Goal: Use online tool/utility: Utilize a website feature to perform a specific function

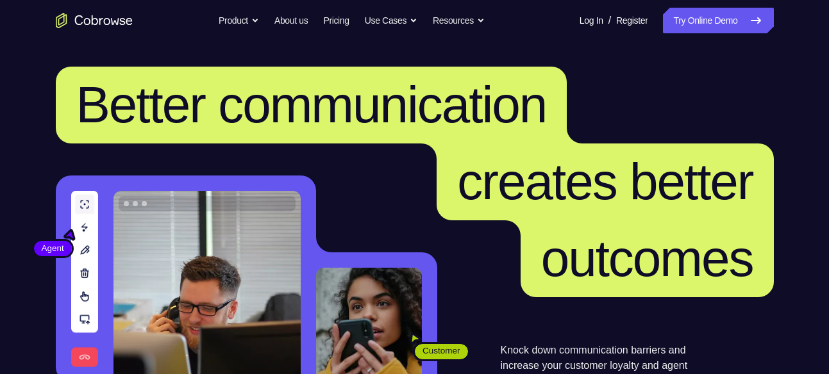
scroll to position [266, 0]
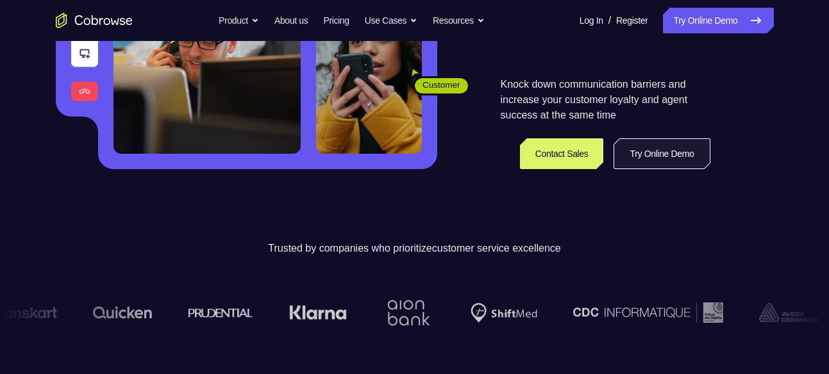
drag, startPoint x: 0, startPoint y: 0, endPoint x: 652, endPoint y: 167, distance: 672.7
click at [652, 167] on link "Try Online Demo" at bounding box center [661, 153] width 96 height 31
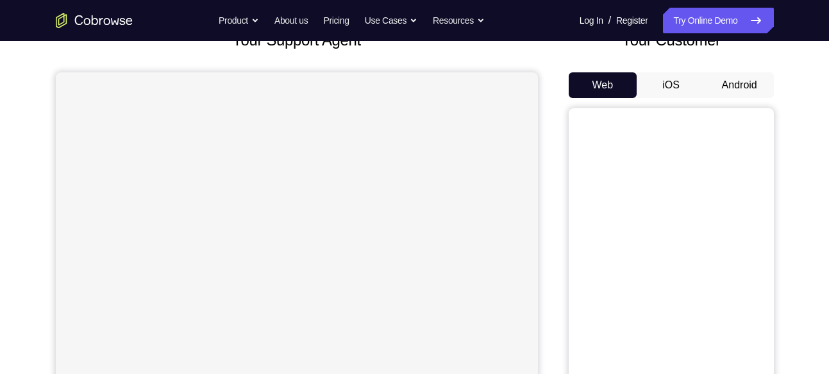
scroll to position [94, 0]
click at [727, 83] on button "Android" at bounding box center [739, 85] width 69 height 26
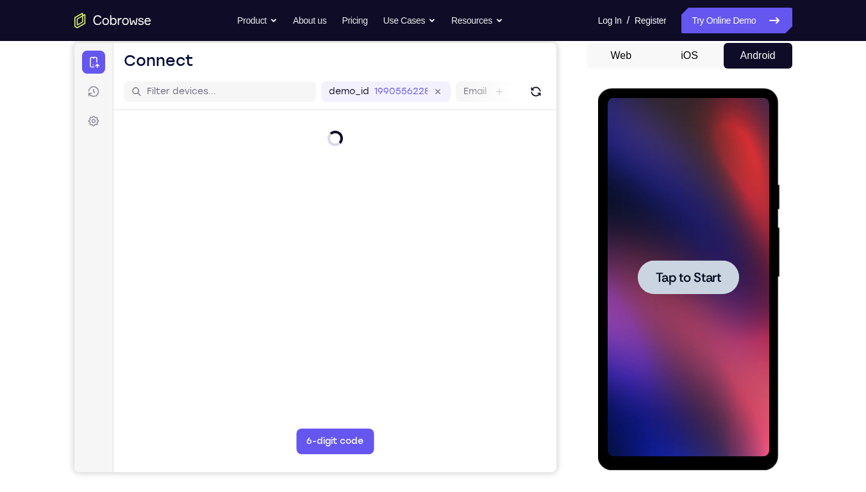
scroll to position [0, 0]
click at [692, 284] on span "Tap to Start" at bounding box center [688, 277] width 65 height 13
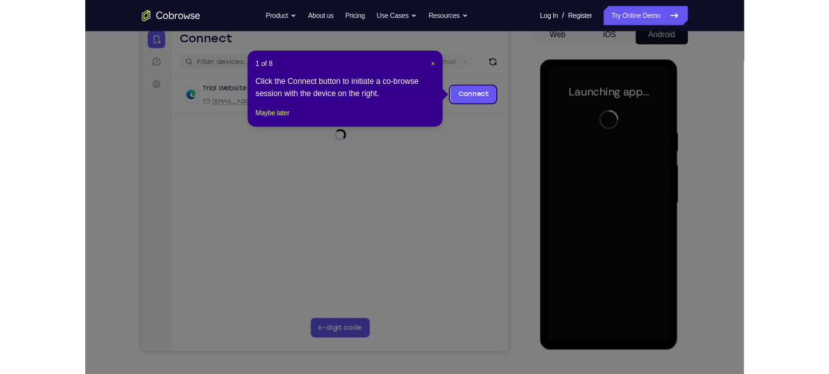
scroll to position [135, 0]
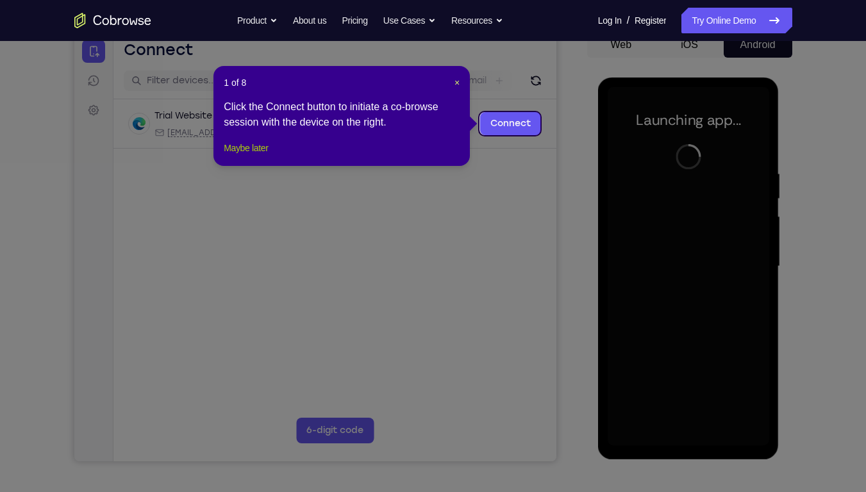
click at [255, 156] on button "Maybe later" at bounding box center [246, 147] width 44 height 15
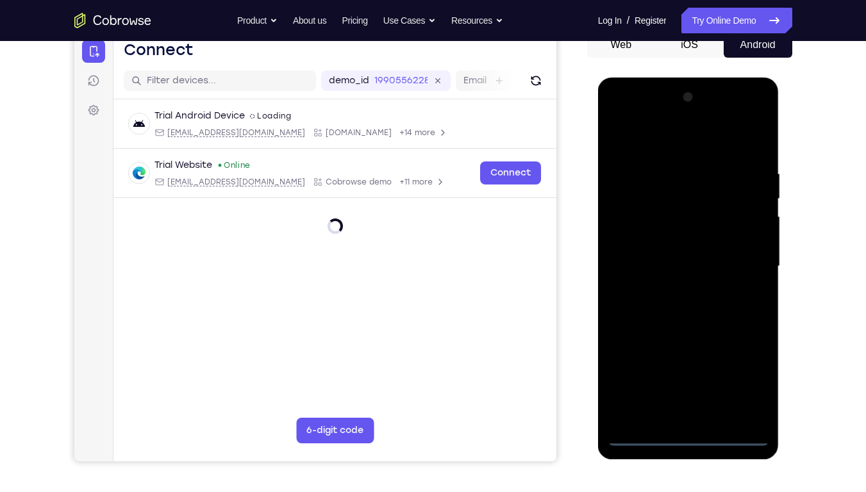
click at [686, 374] on div at bounding box center [689, 266] width 162 height 359
click at [753, 374] on div at bounding box center [689, 266] width 162 height 359
click at [688, 137] on div at bounding box center [689, 266] width 162 height 359
click at [748, 263] on div at bounding box center [689, 266] width 162 height 359
click at [671, 287] on div at bounding box center [689, 266] width 162 height 359
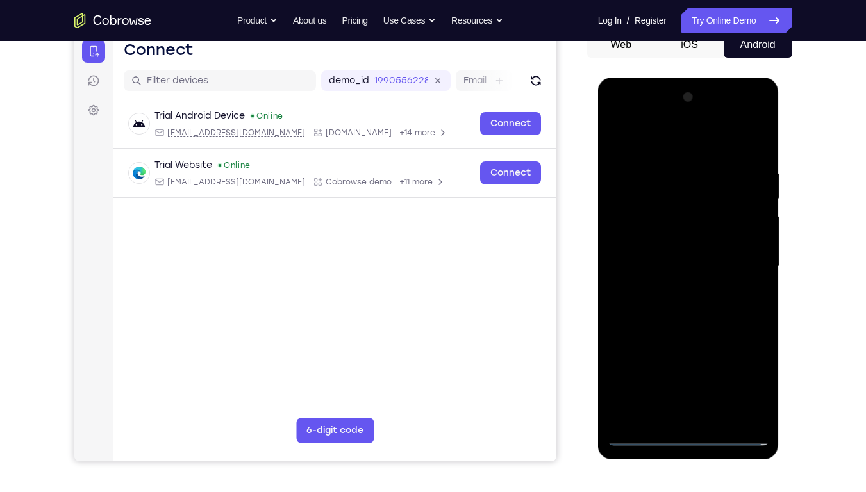
click at [681, 258] on div at bounding box center [689, 266] width 162 height 359
click at [700, 238] on div at bounding box center [689, 266] width 162 height 359
click at [698, 263] on div at bounding box center [689, 266] width 162 height 359
click at [686, 309] on div at bounding box center [689, 266] width 162 height 359
click at [686, 326] on div at bounding box center [689, 266] width 162 height 359
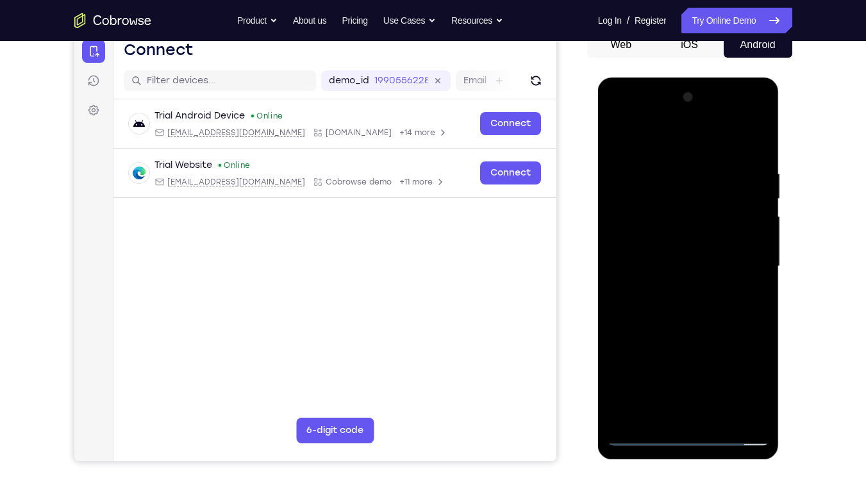
drag, startPoint x: 679, startPoint y: 359, endPoint x: 686, endPoint y: 242, distance: 117.5
click at [686, 242] on div at bounding box center [689, 266] width 162 height 359
click at [627, 344] on div at bounding box center [689, 266] width 162 height 359
click at [633, 313] on div at bounding box center [689, 266] width 162 height 359
drag, startPoint x: 643, startPoint y: 144, endPoint x: 763, endPoint y: 138, distance: 119.3
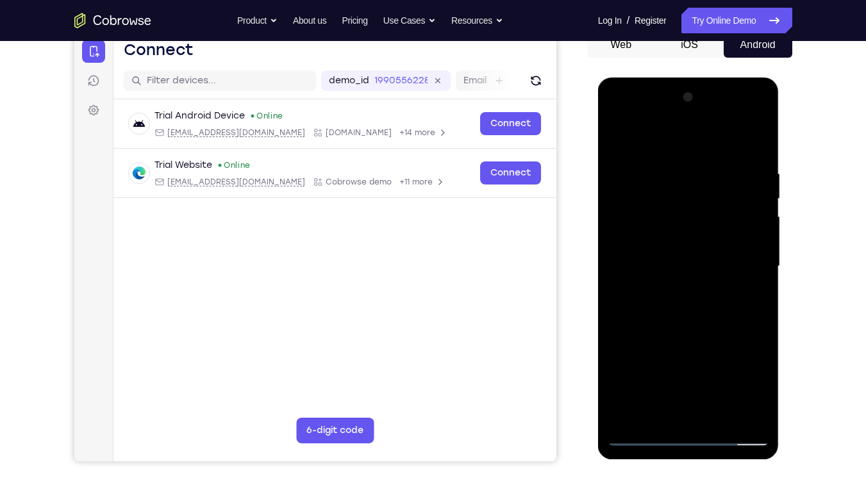
click at [763, 138] on div at bounding box center [689, 266] width 162 height 359
click at [717, 374] on div at bounding box center [689, 266] width 162 height 359
click at [695, 338] on div at bounding box center [689, 266] width 162 height 359
click at [642, 374] on div at bounding box center [689, 266] width 162 height 359
click at [715, 374] on div at bounding box center [689, 266] width 162 height 359
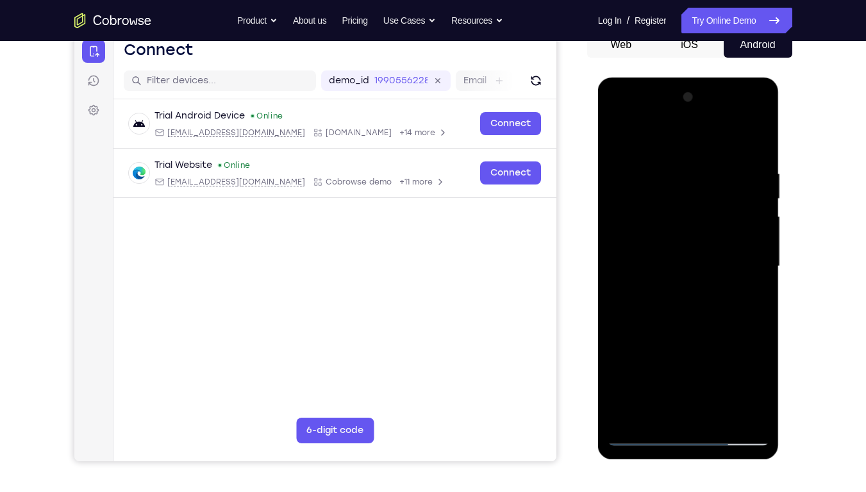
drag, startPoint x: 713, startPoint y: 206, endPoint x: 606, endPoint y: 213, distance: 107.9
click at [606, 213] on div at bounding box center [688, 269] width 181 height 382
drag, startPoint x: 716, startPoint y: 206, endPoint x: 670, endPoint y: 206, distance: 45.5
click at [670, 206] on div at bounding box center [689, 266] width 162 height 359
drag, startPoint x: 716, startPoint y: 204, endPoint x: 640, endPoint y: 207, distance: 76.3
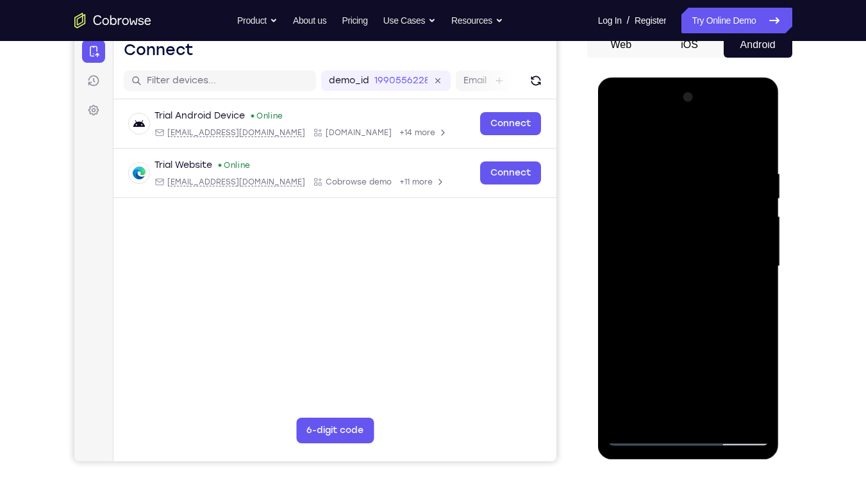
click at [640, 207] on div at bounding box center [689, 266] width 162 height 359
drag, startPoint x: 704, startPoint y: 205, endPoint x: 590, endPoint y: 211, distance: 114.2
click at [598, 211] on html "Online web based iOS Simulators and Android Emulators. Run iPhone, iPad, Mobile…" at bounding box center [689, 270] width 183 height 385
click at [618, 137] on div at bounding box center [689, 266] width 162 height 359
click at [756, 136] on div at bounding box center [689, 266] width 162 height 359
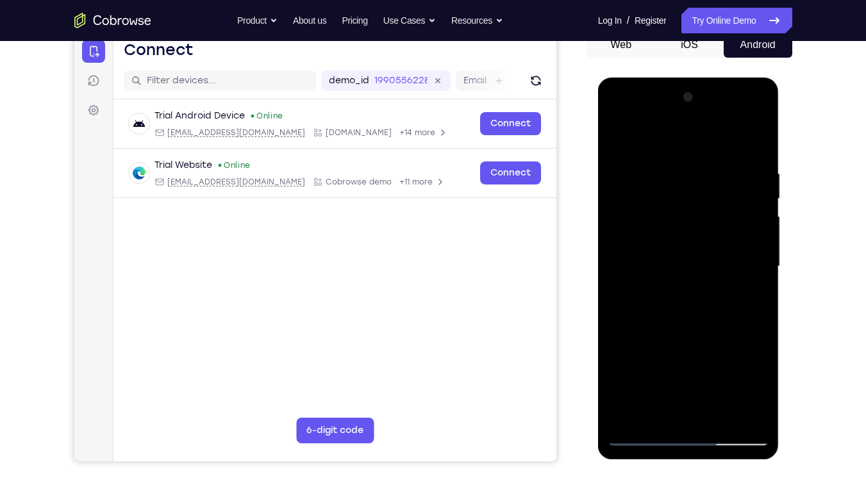
drag, startPoint x: 711, startPoint y: 184, endPoint x: 709, endPoint y: 361, distance: 177.5
click at [709, 361] on div at bounding box center [689, 266] width 162 height 359
click at [747, 374] on div at bounding box center [689, 266] width 162 height 359
